Goal: Information Seeking & Learning: Understand process/instructions

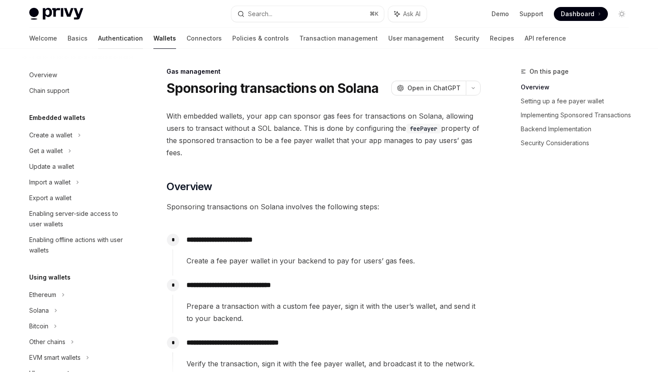
click at [98, 37] on link "Authentication" at bounding box center [120, 38] width 45 height 21
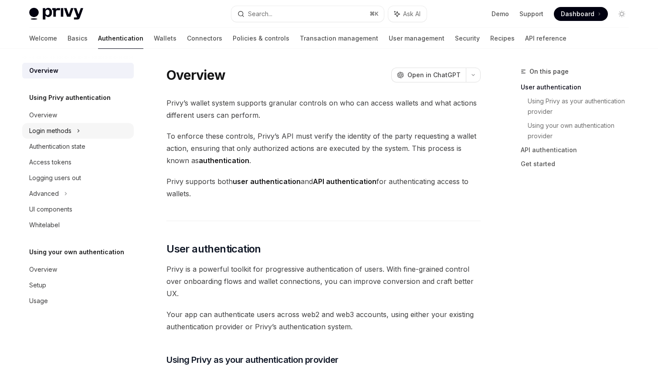
click at [92, 132] on div "Login methods" at bounding box center [78, 131] width 112 height 16
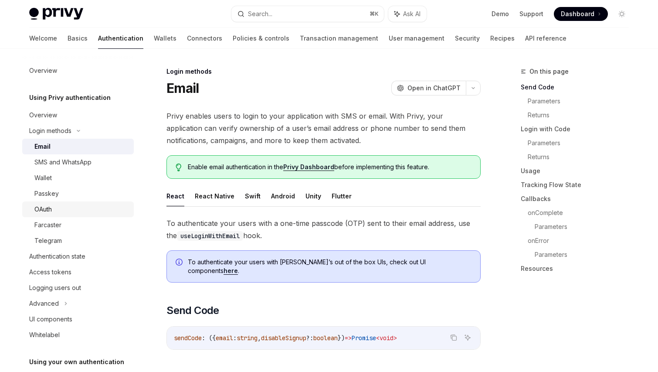
click at [75, 207] on div "OAuth" at bounding box center [81, 209] width 94 height 10
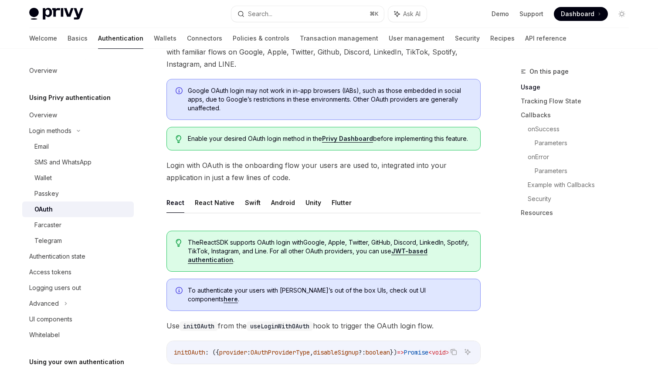
scroll to position [93, 0]
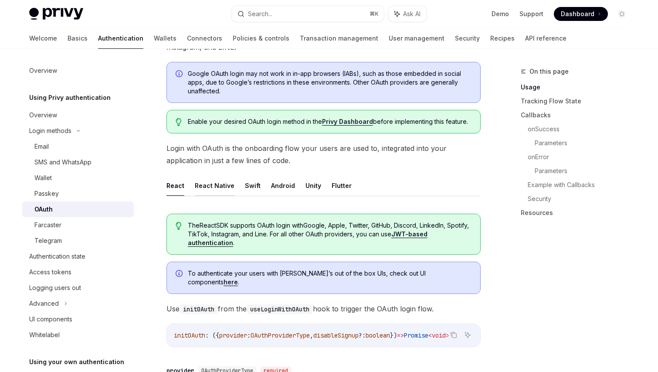
click at [205, 186] on button "React Native" at bounding box center [215, 185] width 40 height 20
type textarea "*"
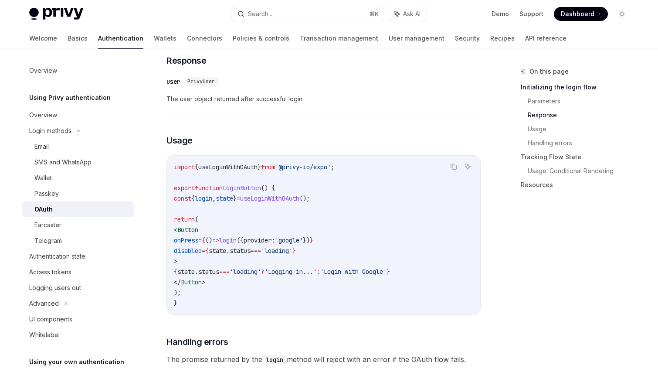
scroll to position [756, 0]
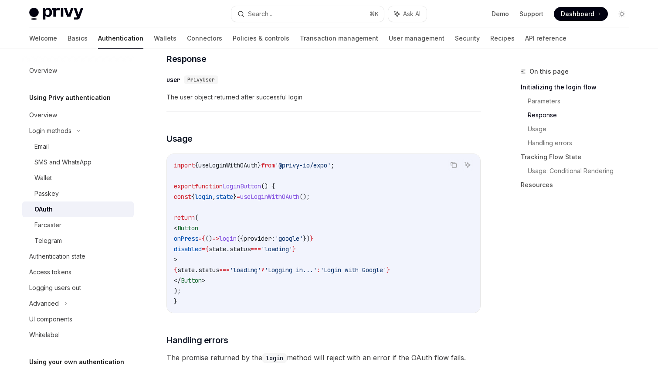
click at [300, 193] on span "useLoginWithOAuth" at bounding box center [269, 197] width 59 height 8
copy span "useLoginWithOAuth"
